Goal: Task Accomplishment & Management: Manage account settings

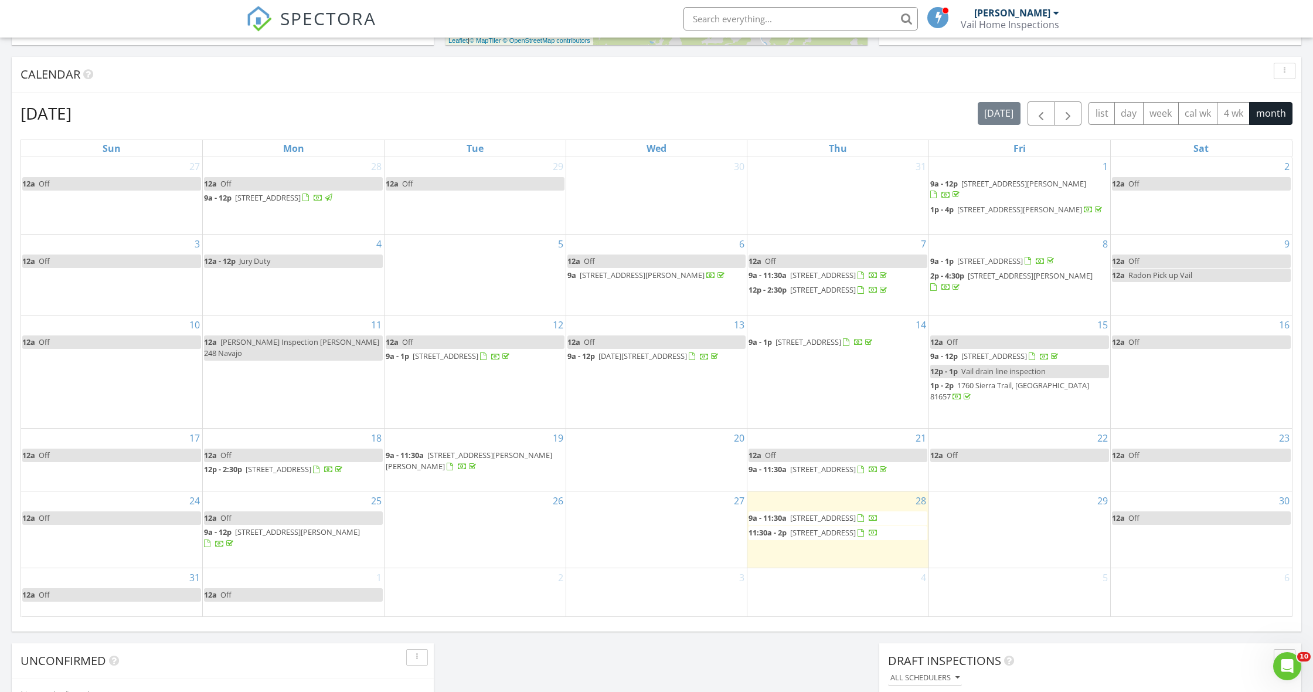
scroll to position [462, 0]
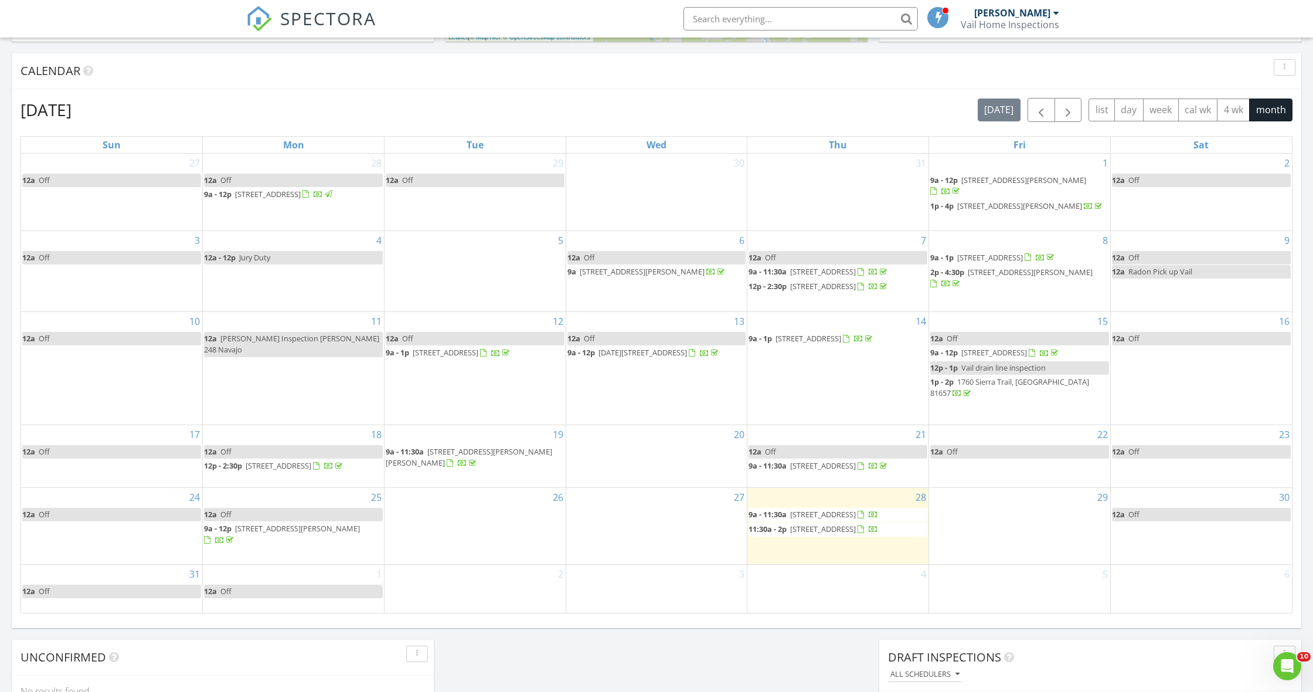
click at [851, 460] on span "1325 Westhaven Dr A302, Vail 81657" at bounding box center [823, 465] width 66 height 11
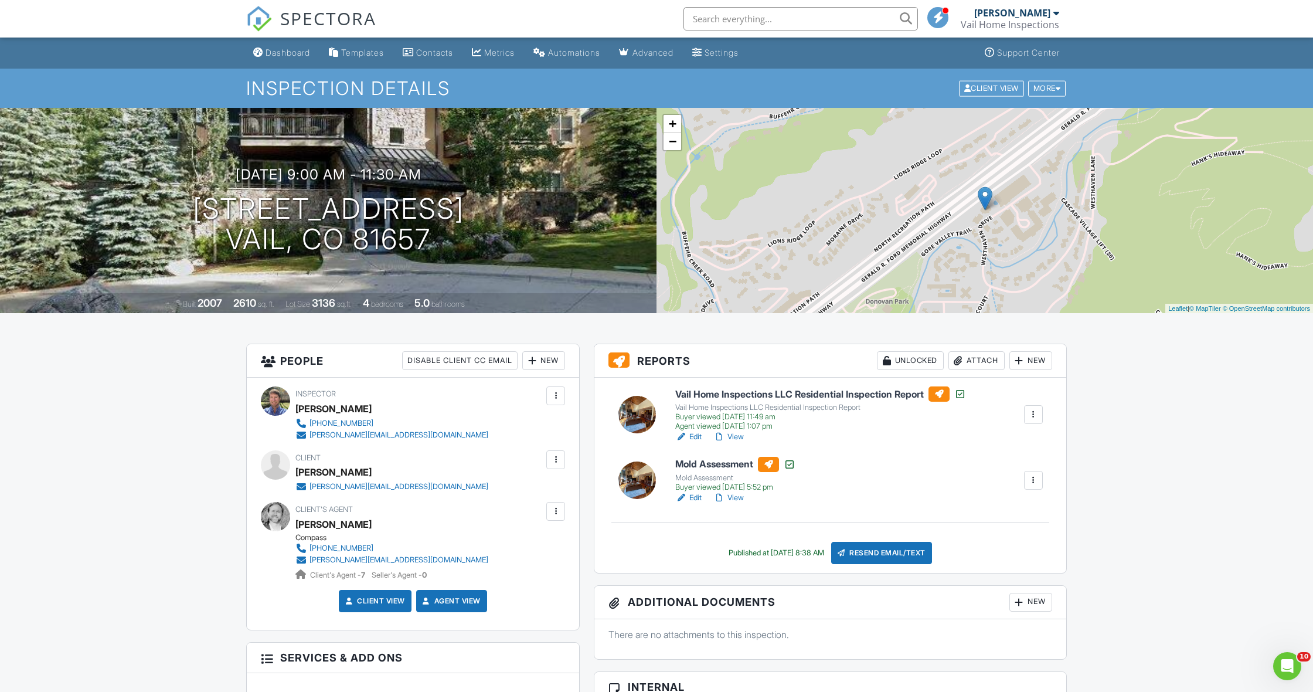
click at [981, 361] on div "Attach" at bounding box center [976, 360] width 56 height 19
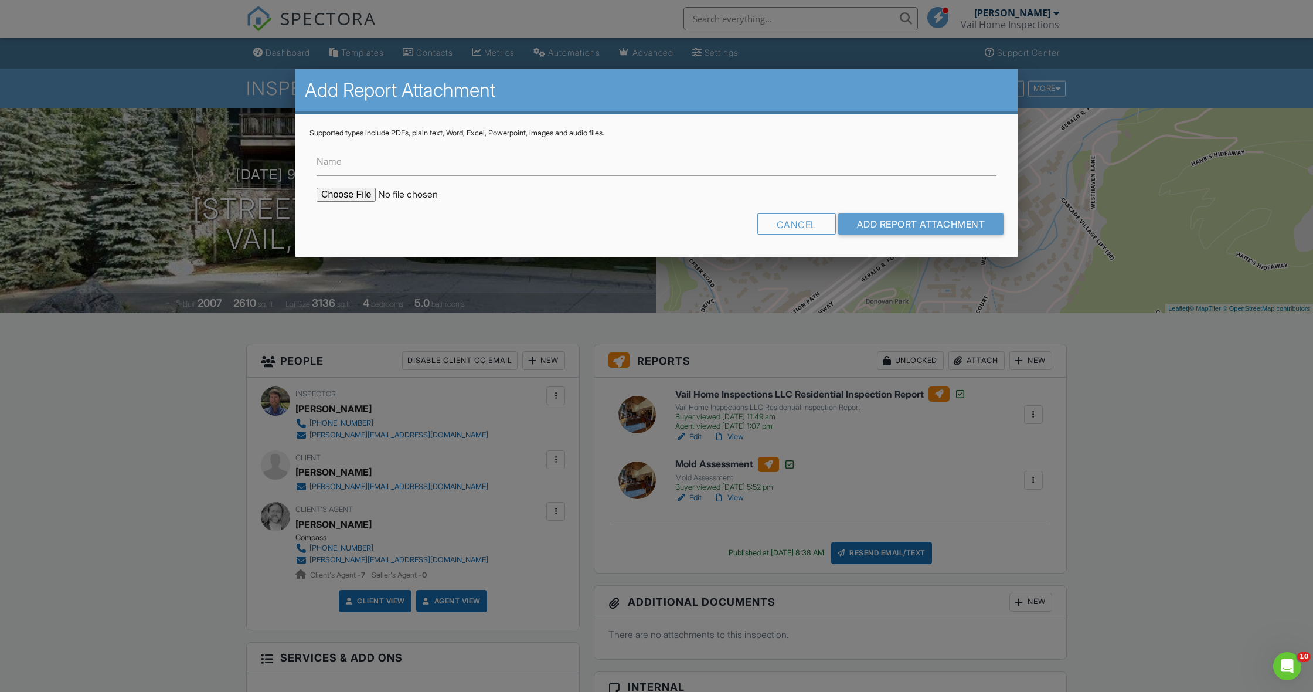
click at [365, 194] on input "file" at bounding box center [415, 195] width 199 height 14
type input "C:\fakepath\1325 Westhaven #A302 Fungal Report.pdf"
click at [896, 226] on input "Add Report Attachment" at bounding box center [921, 223] width 166 height 21
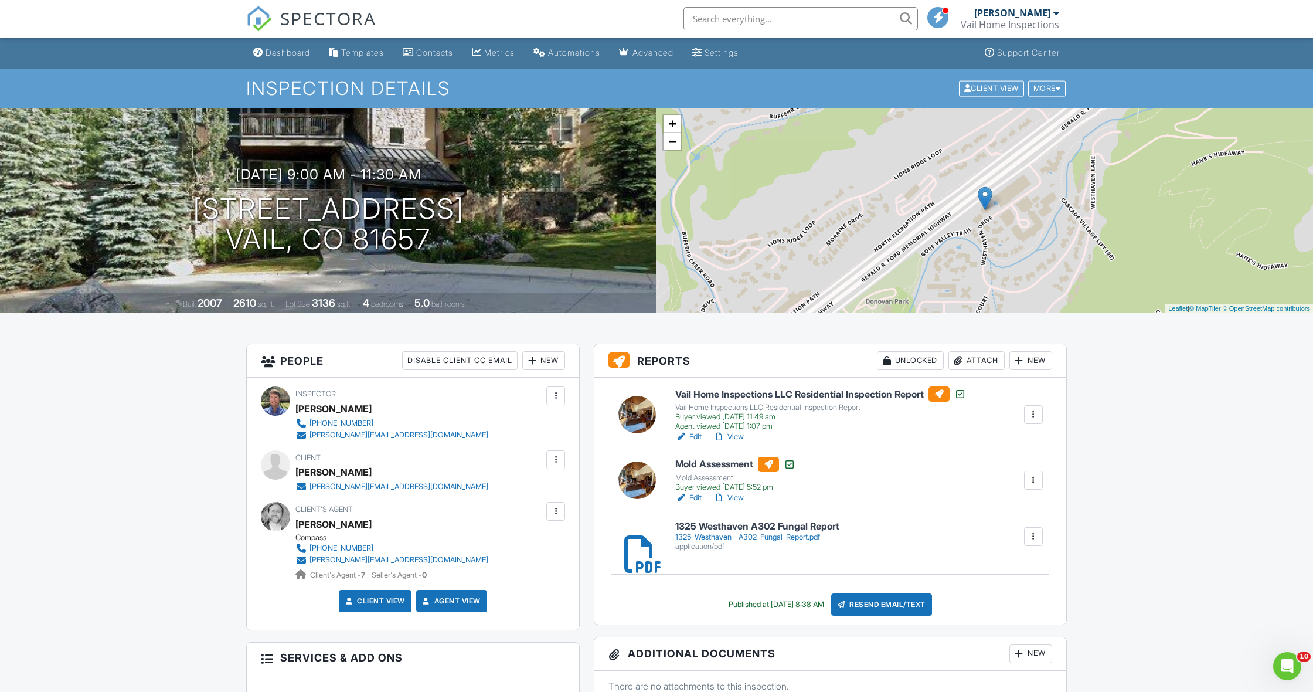
click at [693, 494] on link "Edit" at bounding box center [688, 498] width 26 height 12
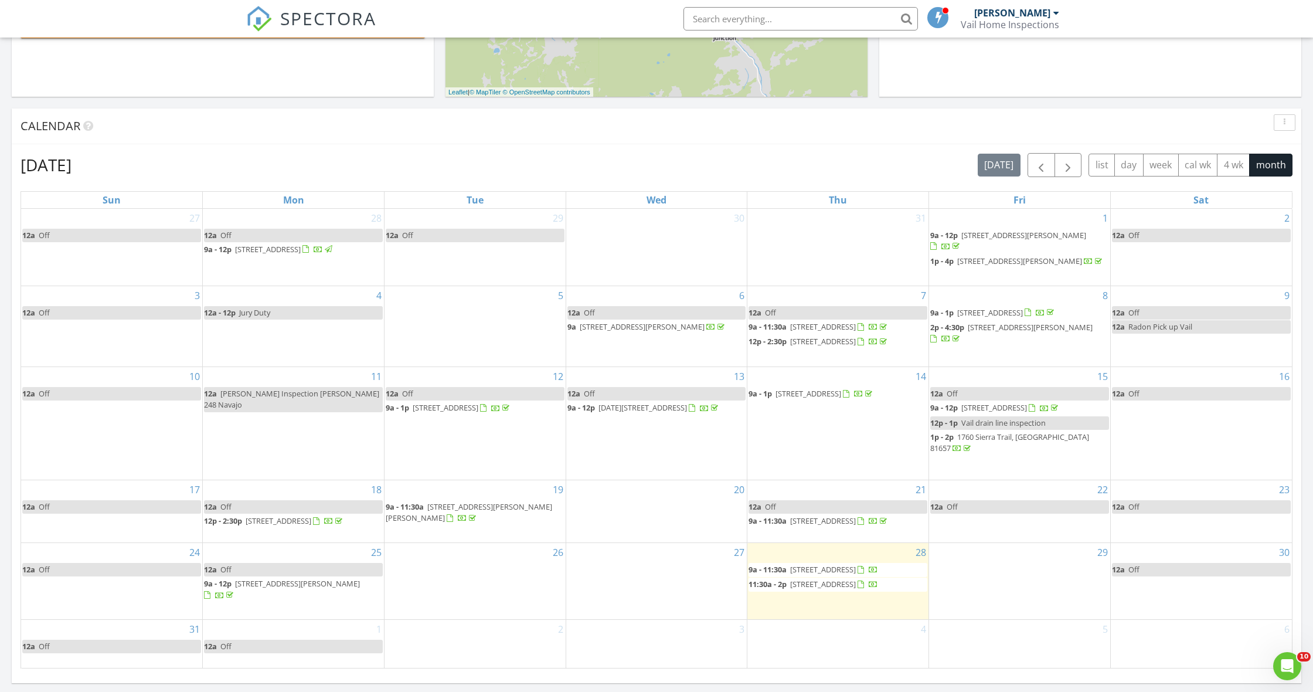
scroll to position [408, 0]
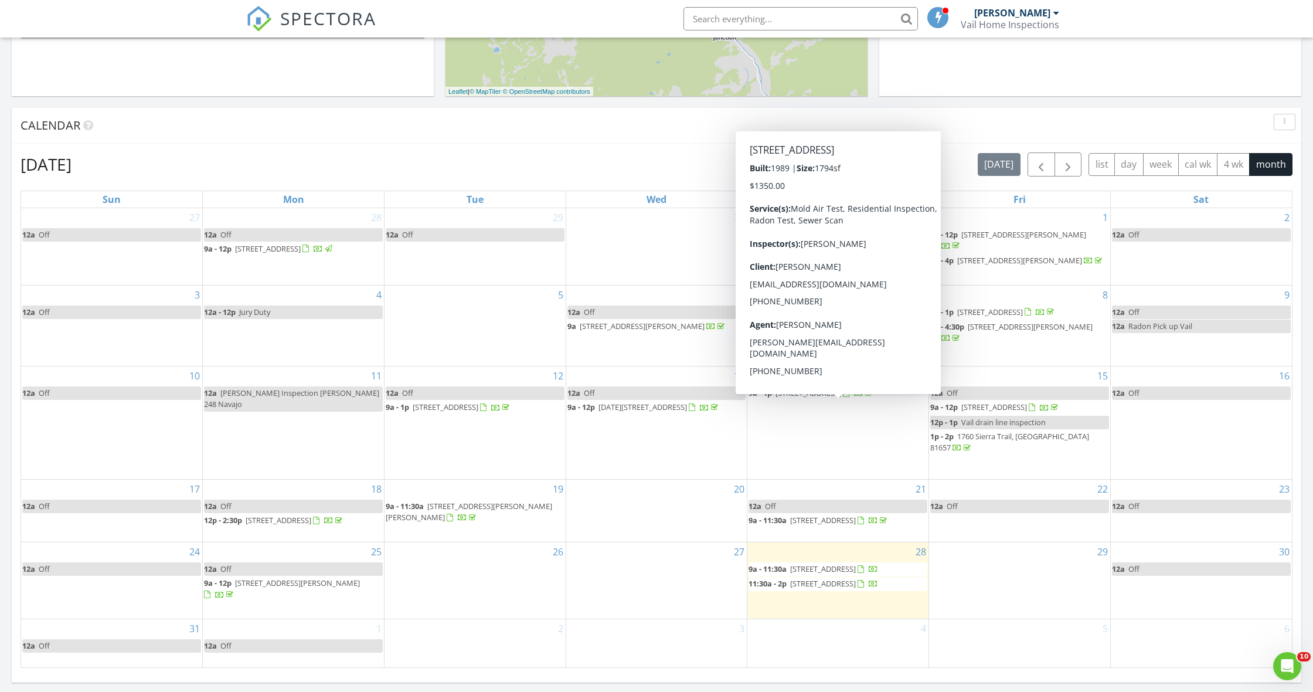
click at [829, 398] on span "1699 Deer Blvd, Avon 81620" at bounding box center [808, 392] width 66 height 11
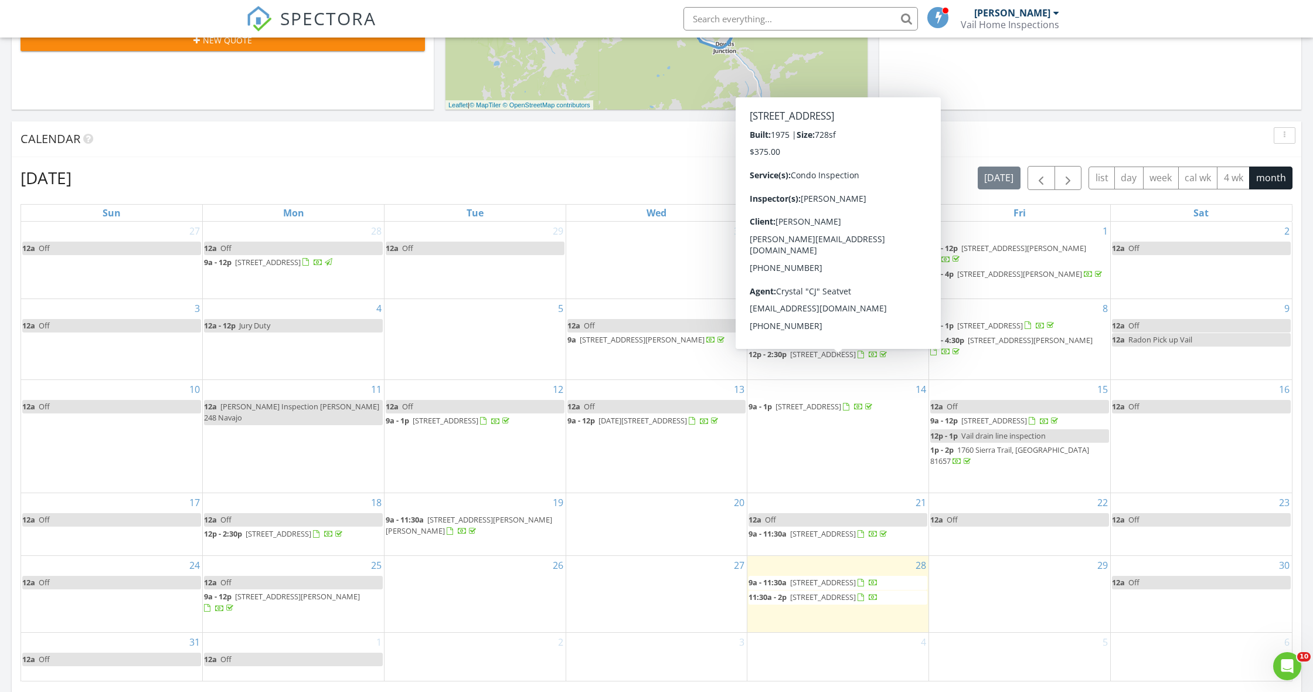
scroll to position [123, 0]
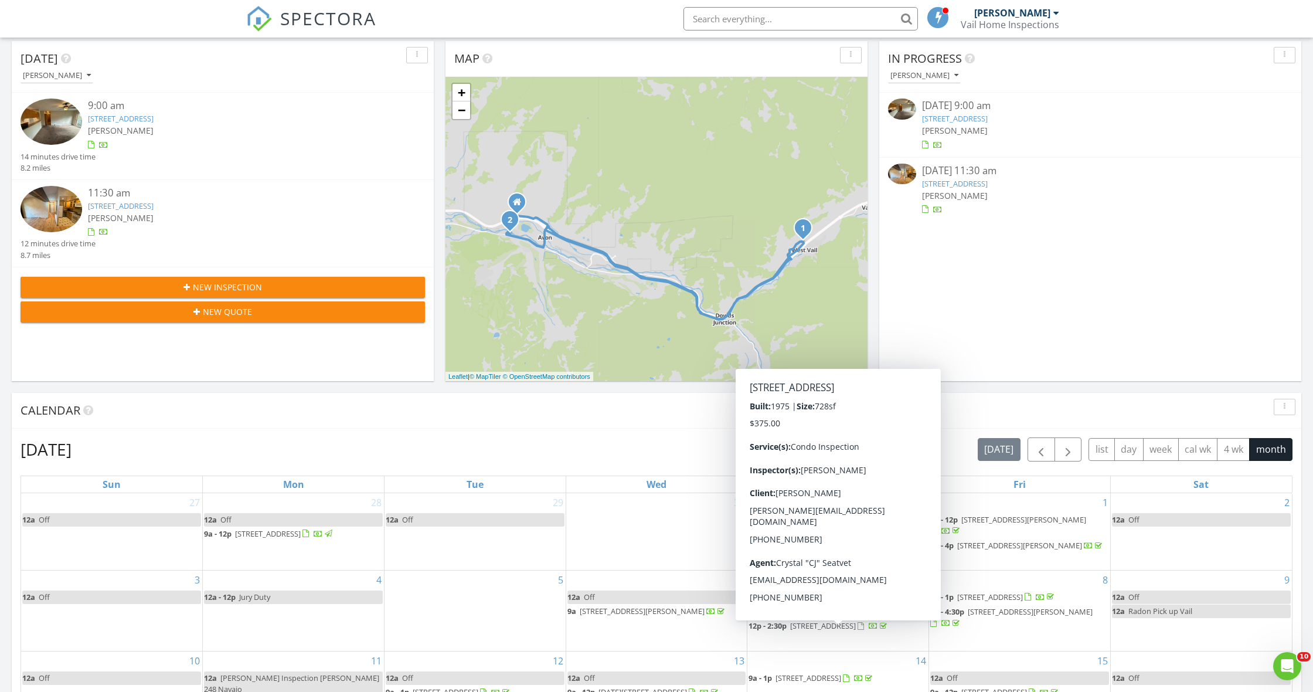
click at [783, 23] on input "text" at bounding box center [800, 18] width 234 height 23
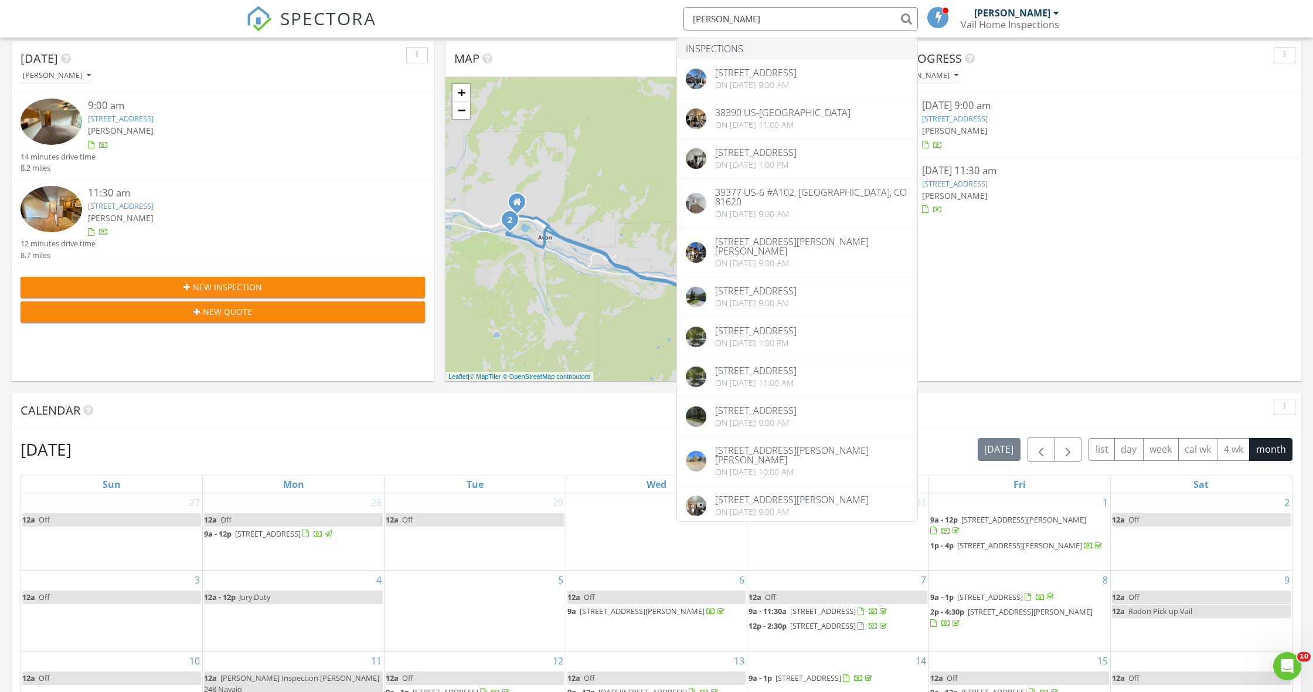
type input "Steve Wood"
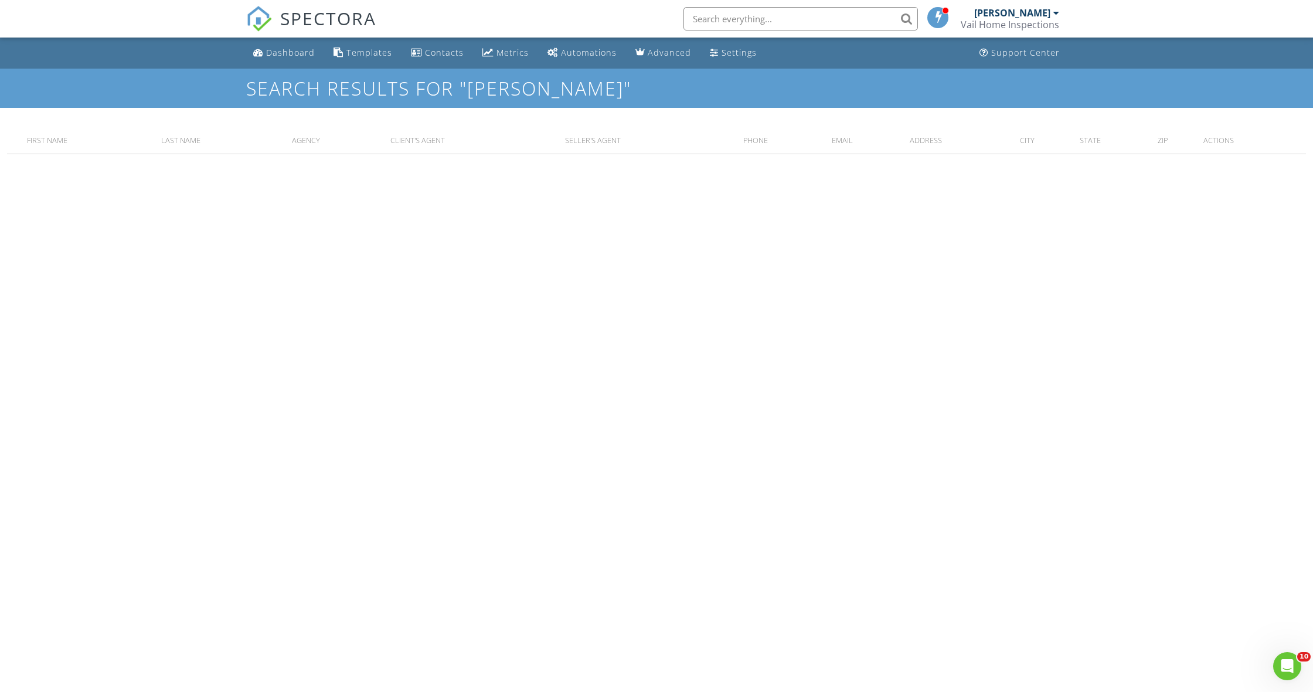
click at [787, 18] on input "text" at bounding box center [800, 18] width 234 height 23
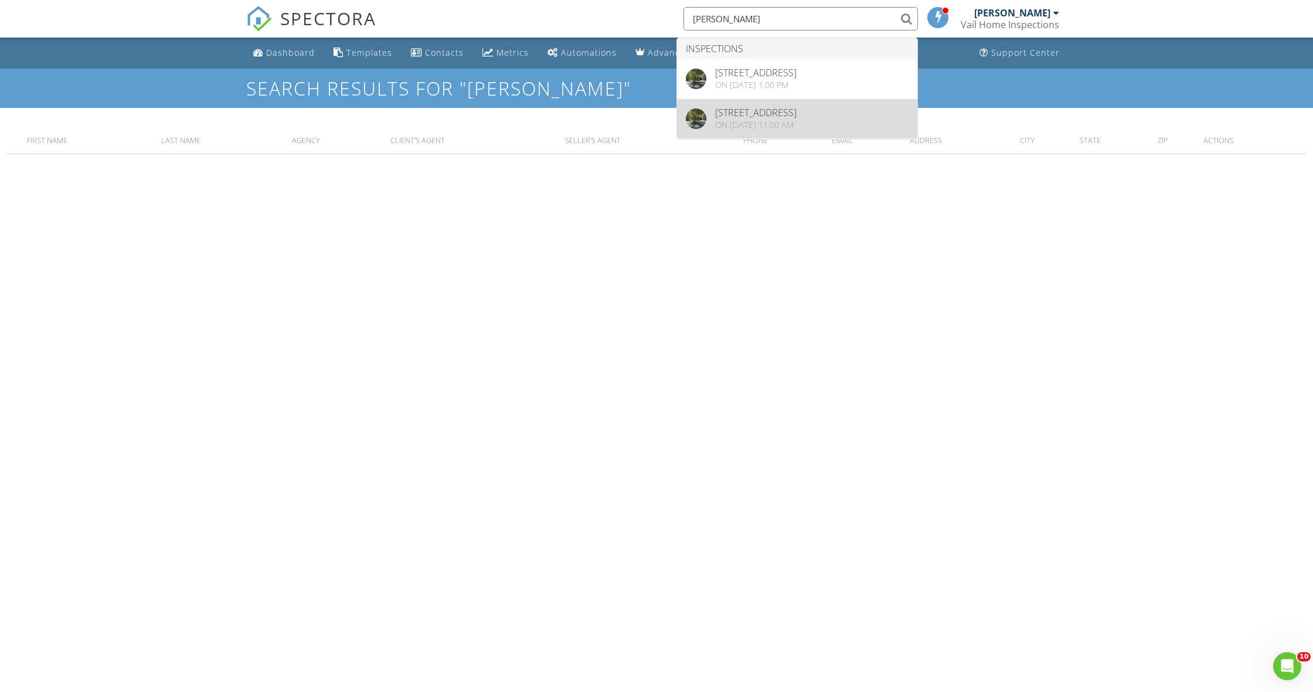
type input "[PERSON_NAME]"
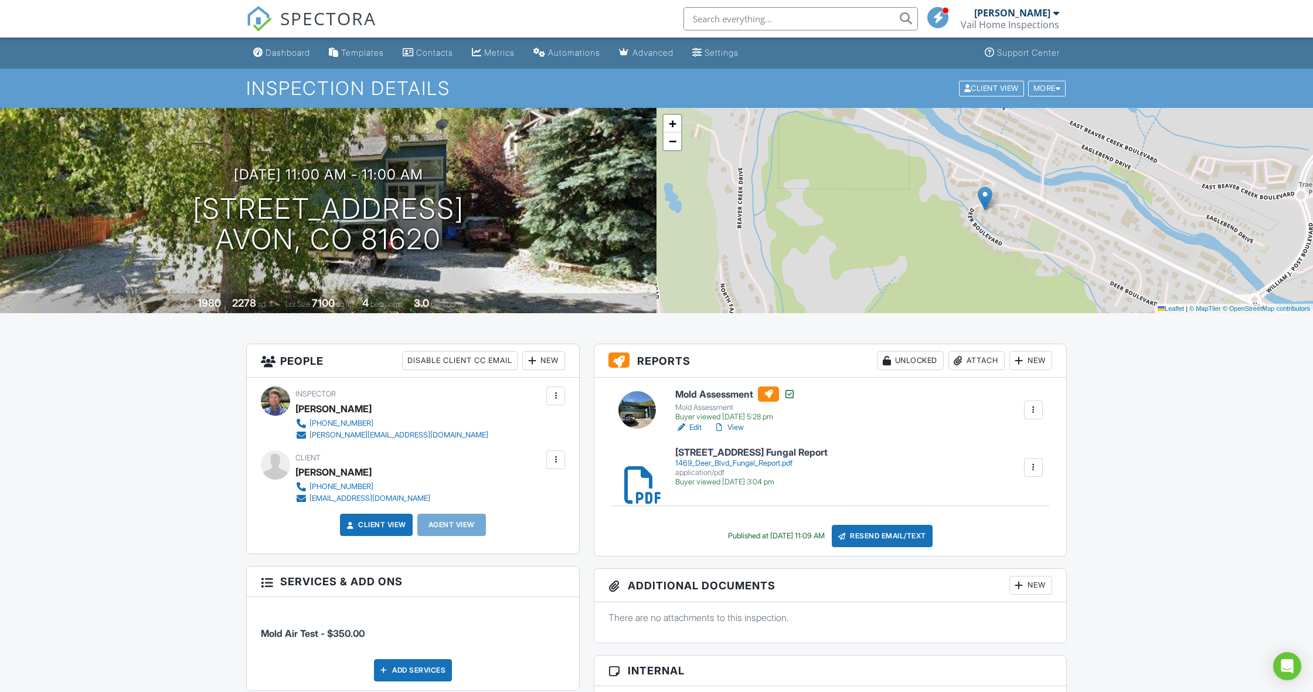
click at [723, 426] on div at bounding box center [719, 427] width 12 height 12
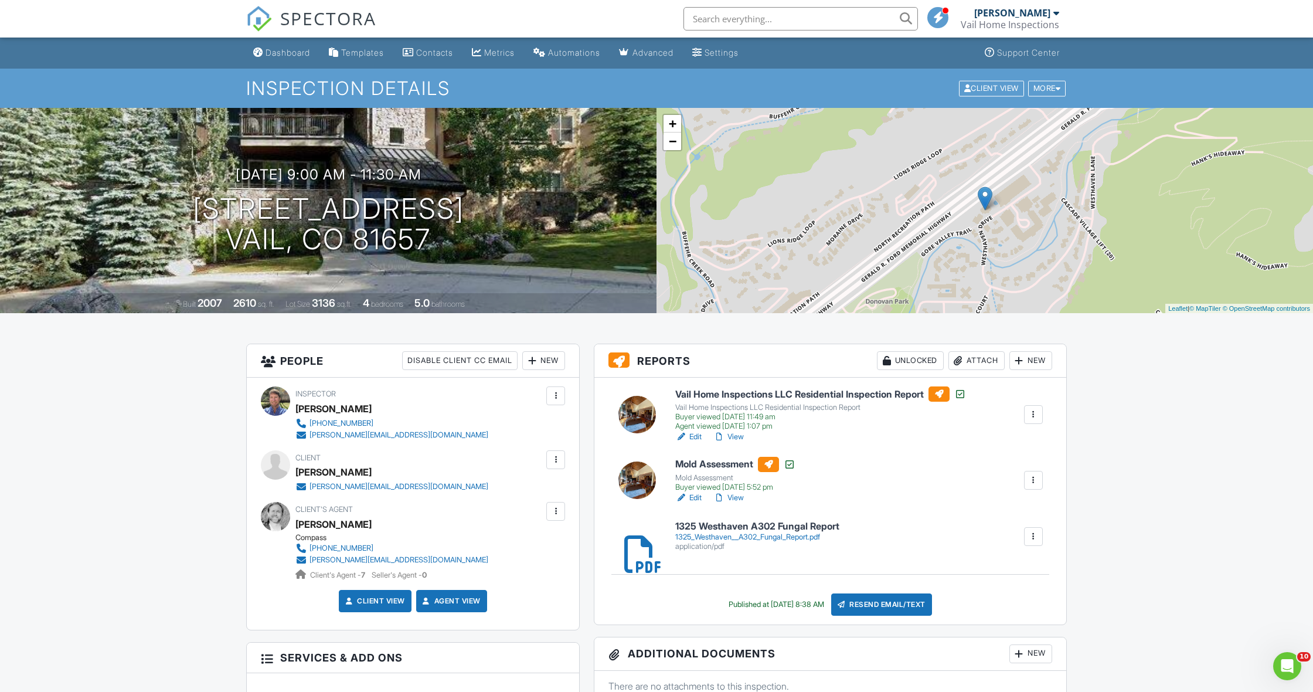
click at [720, 496] on div at bounding box center [719, 498] width 12 height 12
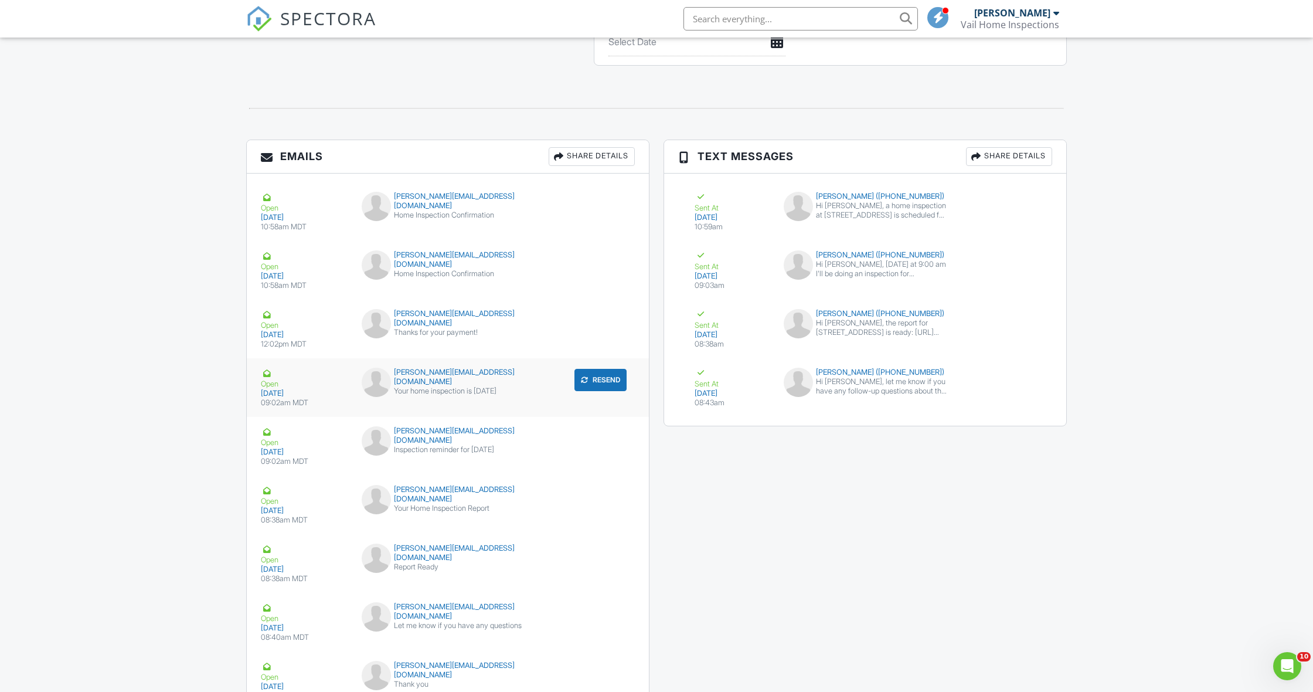
scroll to position [1361, 0]
click at [444, 488] on div "[PERSON_NAME][EMAIL_ADDRESS][DOMAIN_NAME]" at bounding box center [448, 492] width 173 height 19
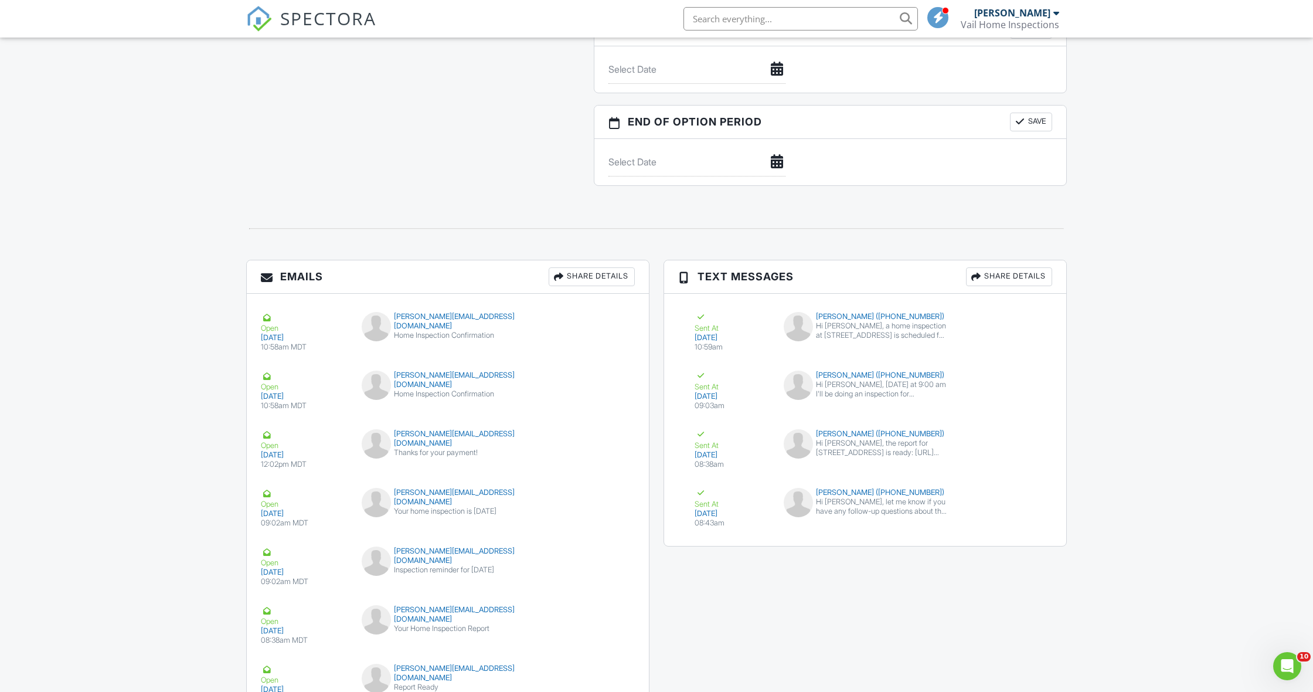
scroll to position [1244, 0]
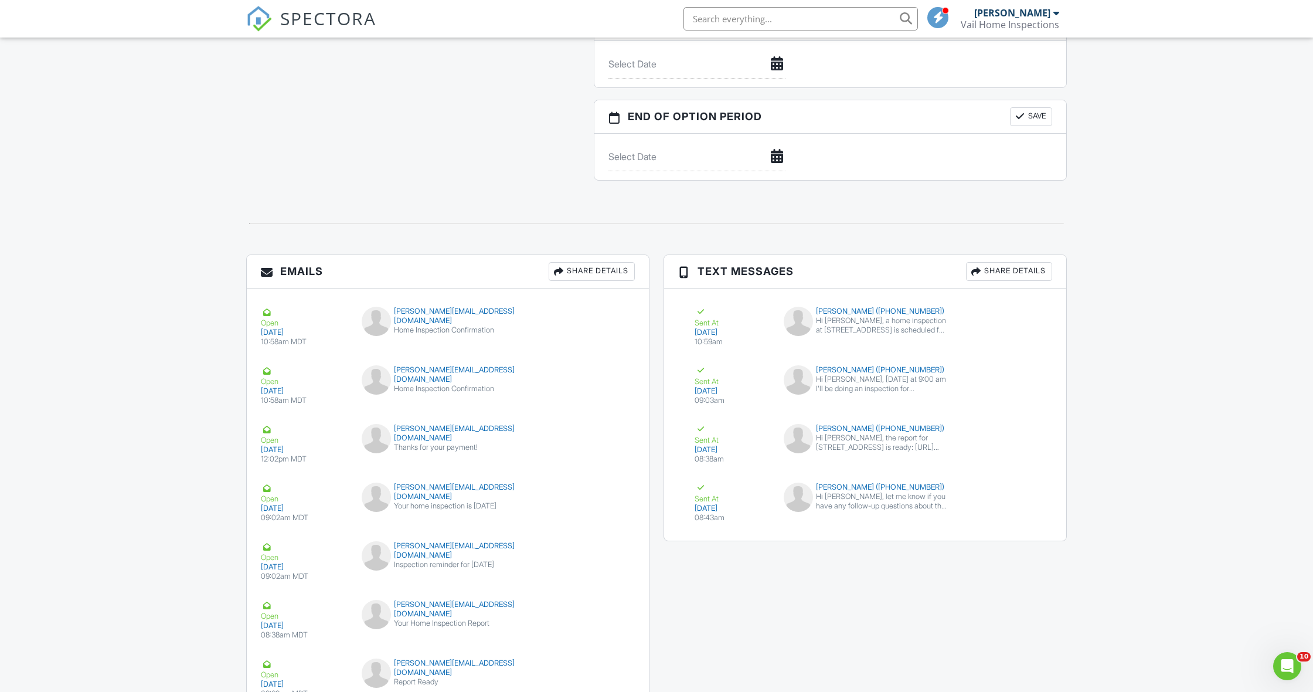
click at [598, 270] on div "Share Details" at bounding box center [592, 271] width 86 height 19
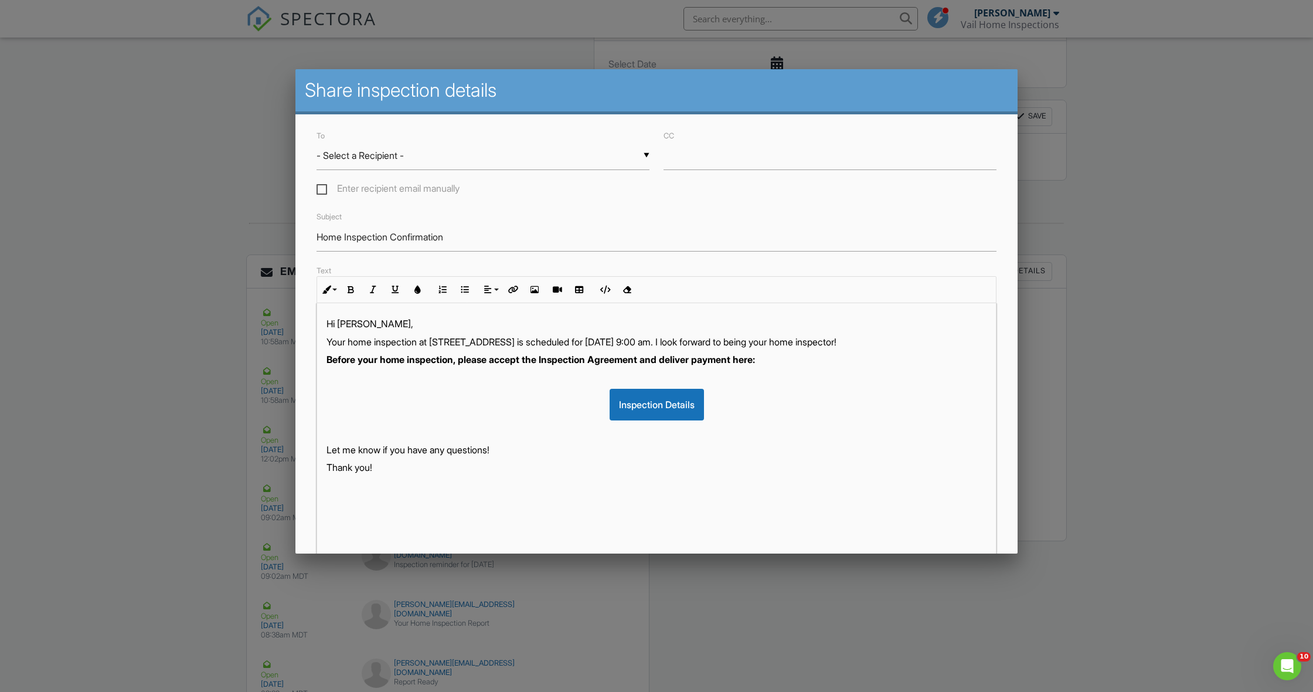
click at [1172, 456] on div at bounding box center [656, 373] width 1313 height 864
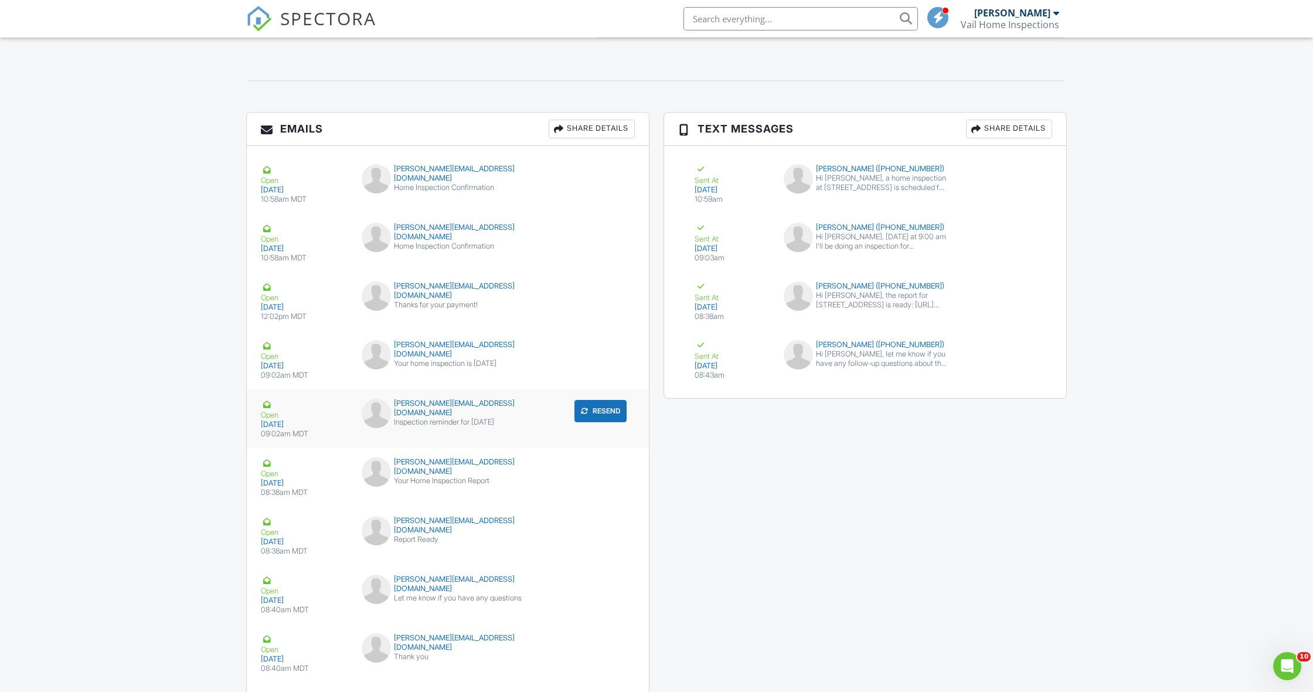
scroll to position [1391, 0]
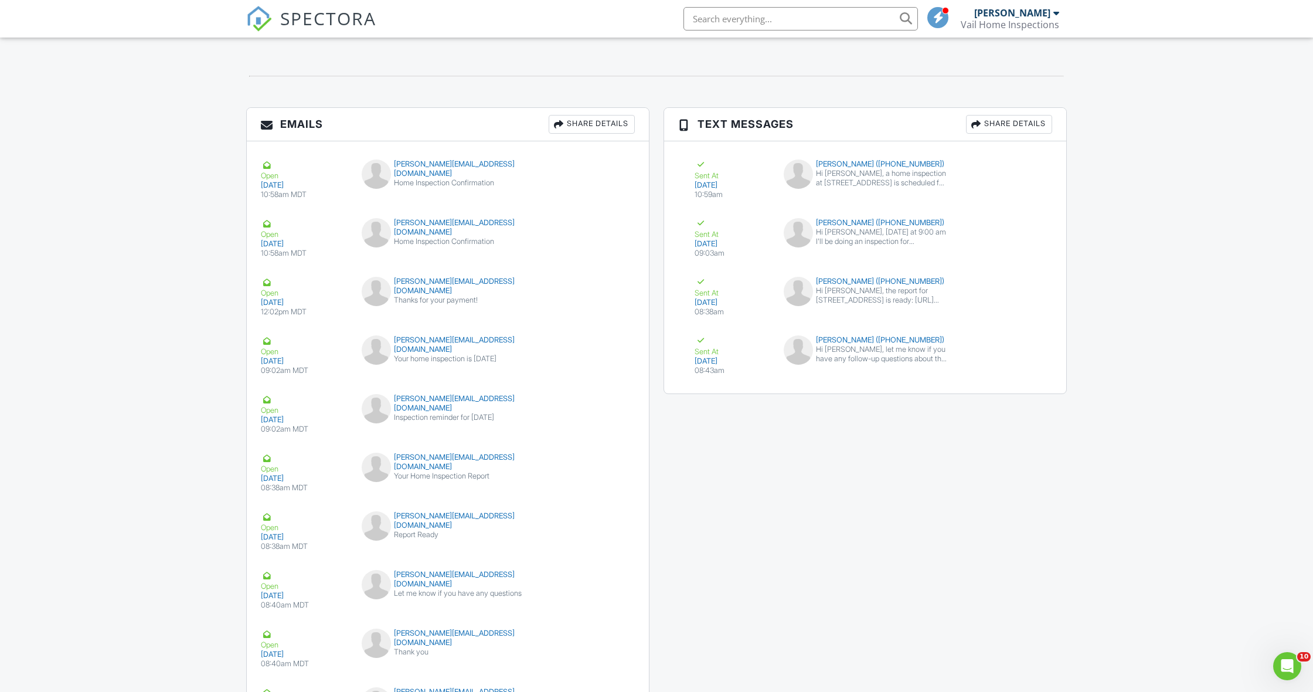
click at [603, 462] on button "Resend" at bounding box center [600, 465] width 52 height 22
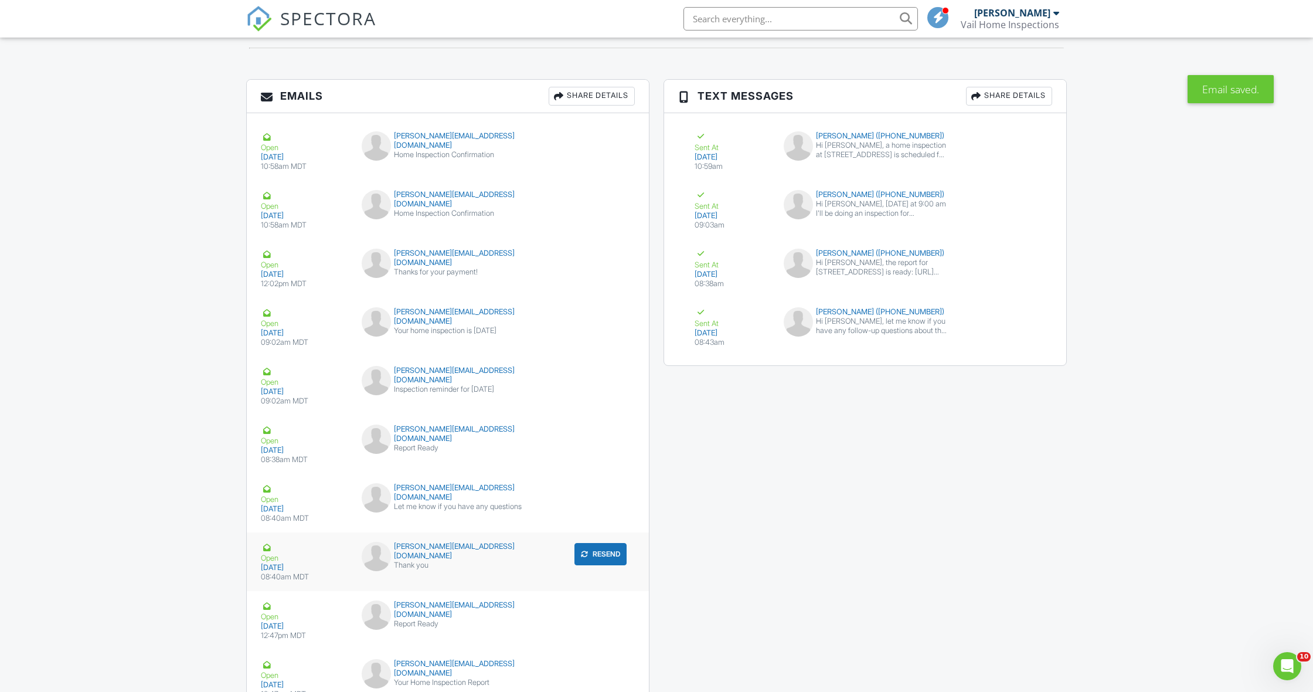
scroll to position [1391, 0]
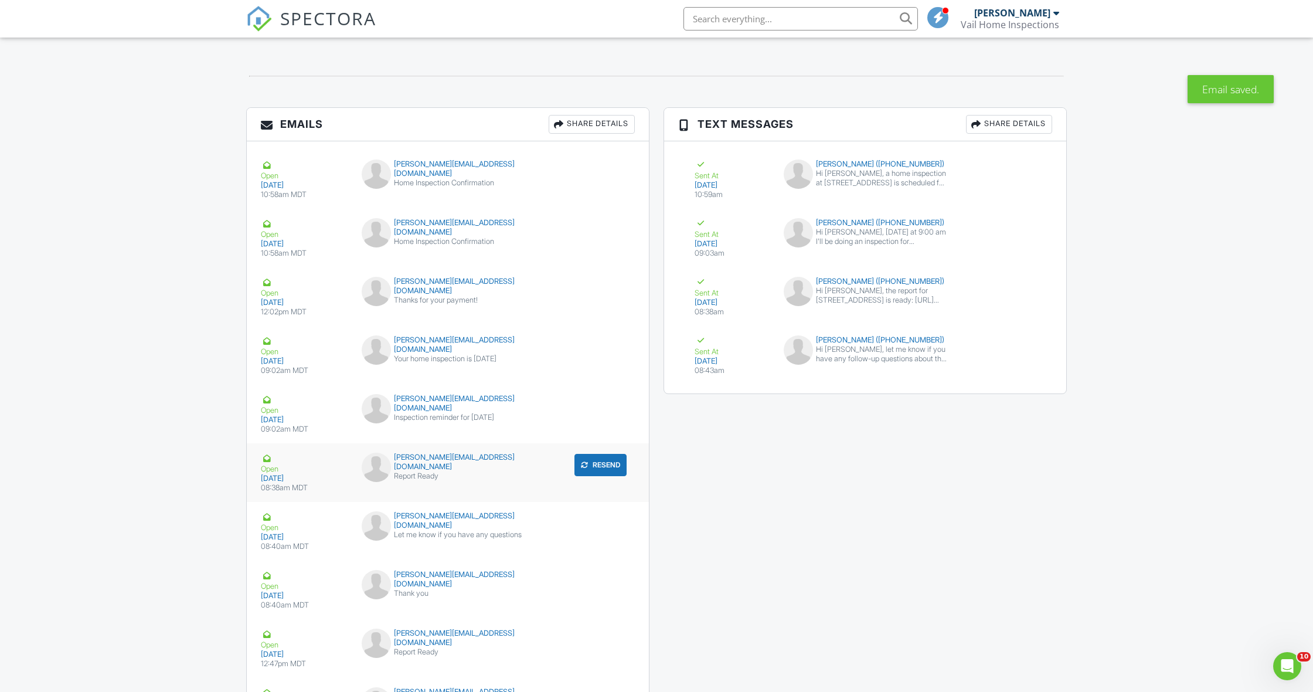
click at [598, 459] on button "Resend" at bounding box center [600, 465] width 52 height 22
